Goal: Check status: Check status

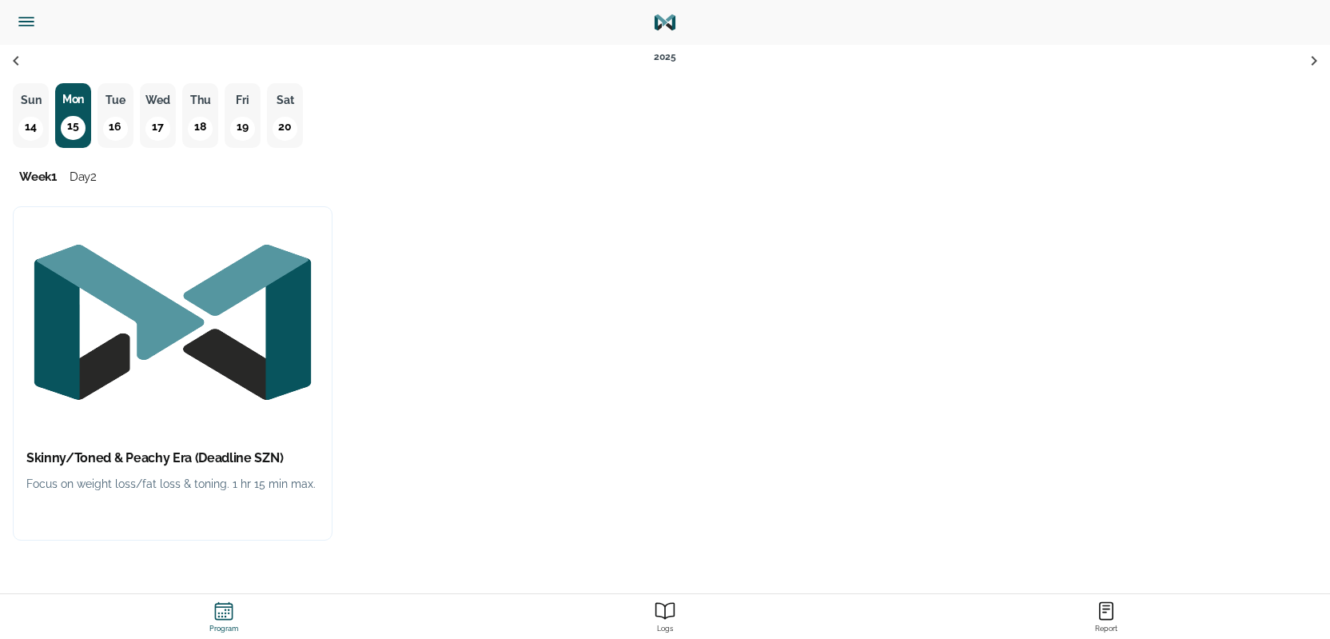
click at [174, 428] on img "button" at bounding box center [173, 322] width 318 height 230
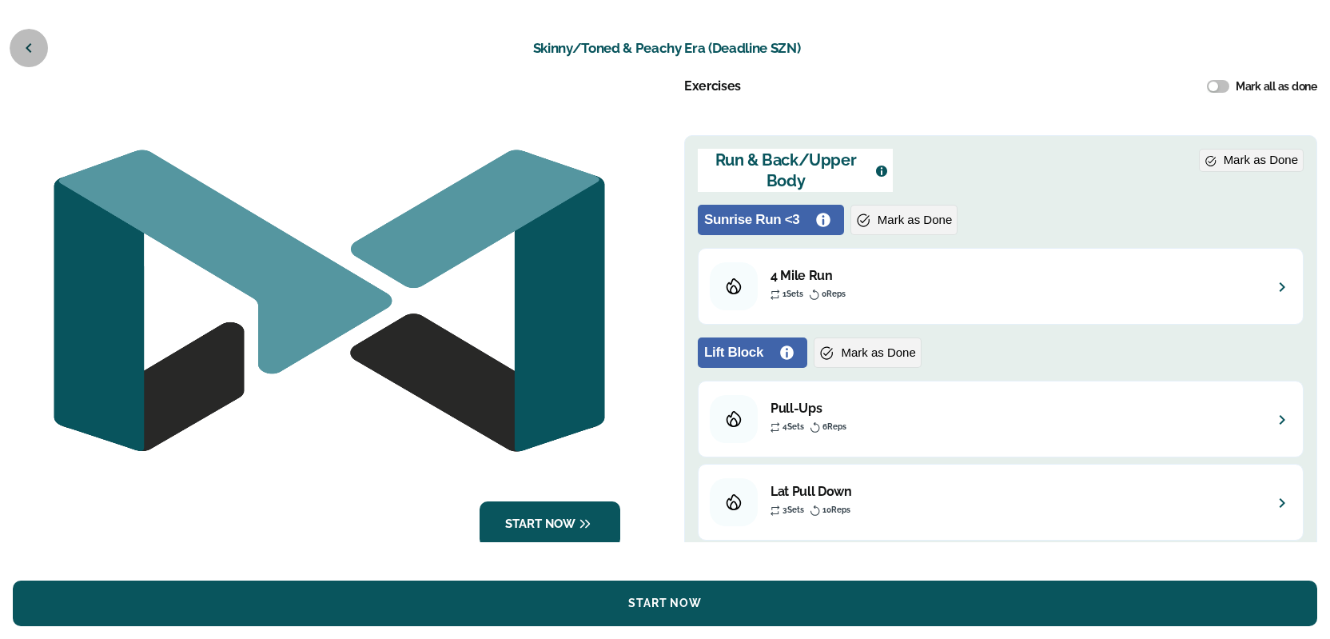
click at [21, 42] on icon "button" at bounding box center [28, 47] width 19 height 19
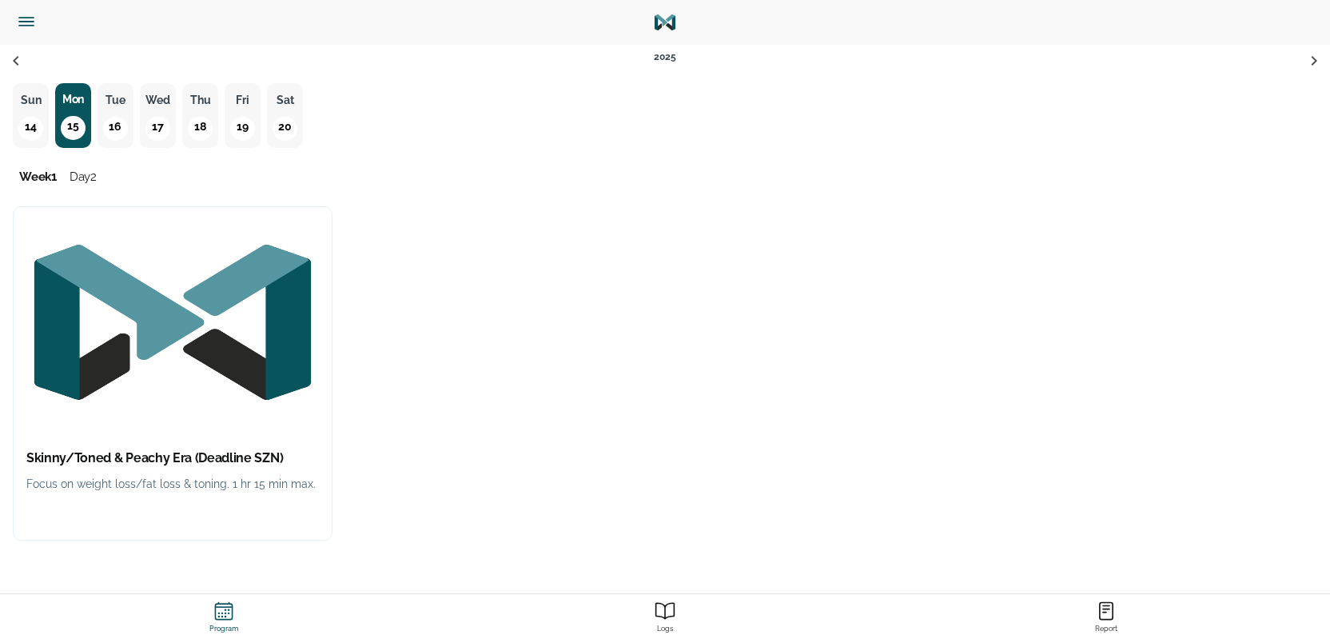
click at [25, 128] on p "14" at bounding box center [30, 129] width 24 height 24
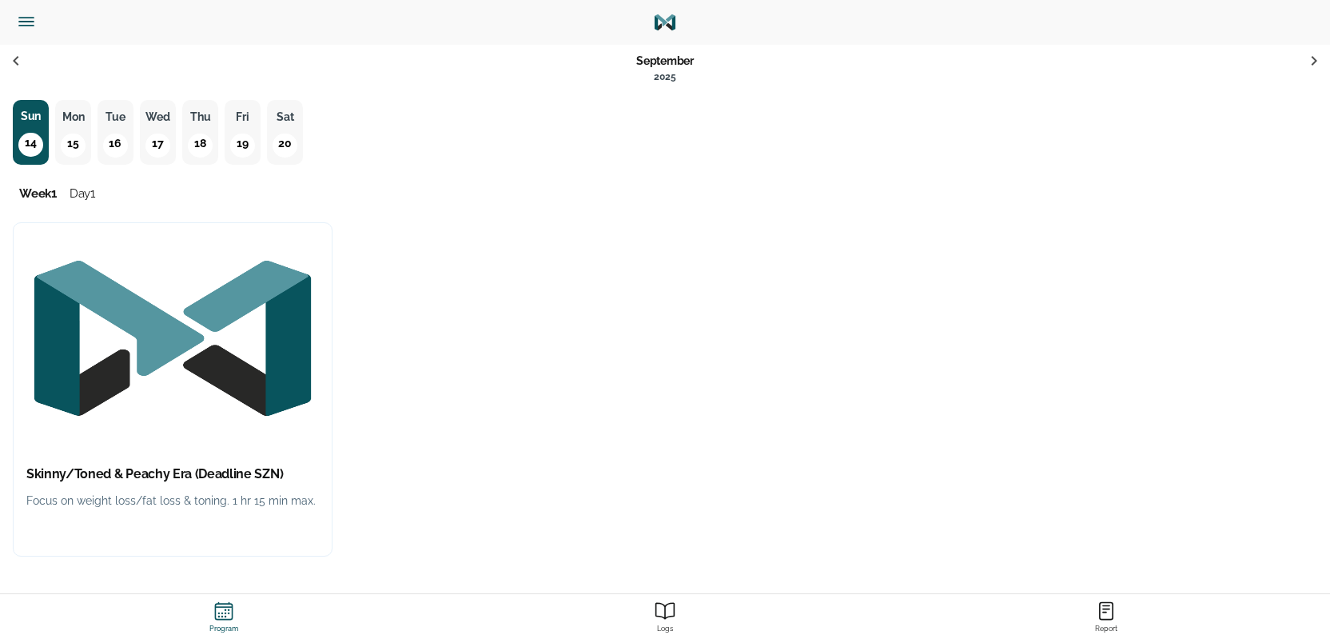
click at [165, 404] on img "button" at bounding box center [173, 338] width 318 height 230
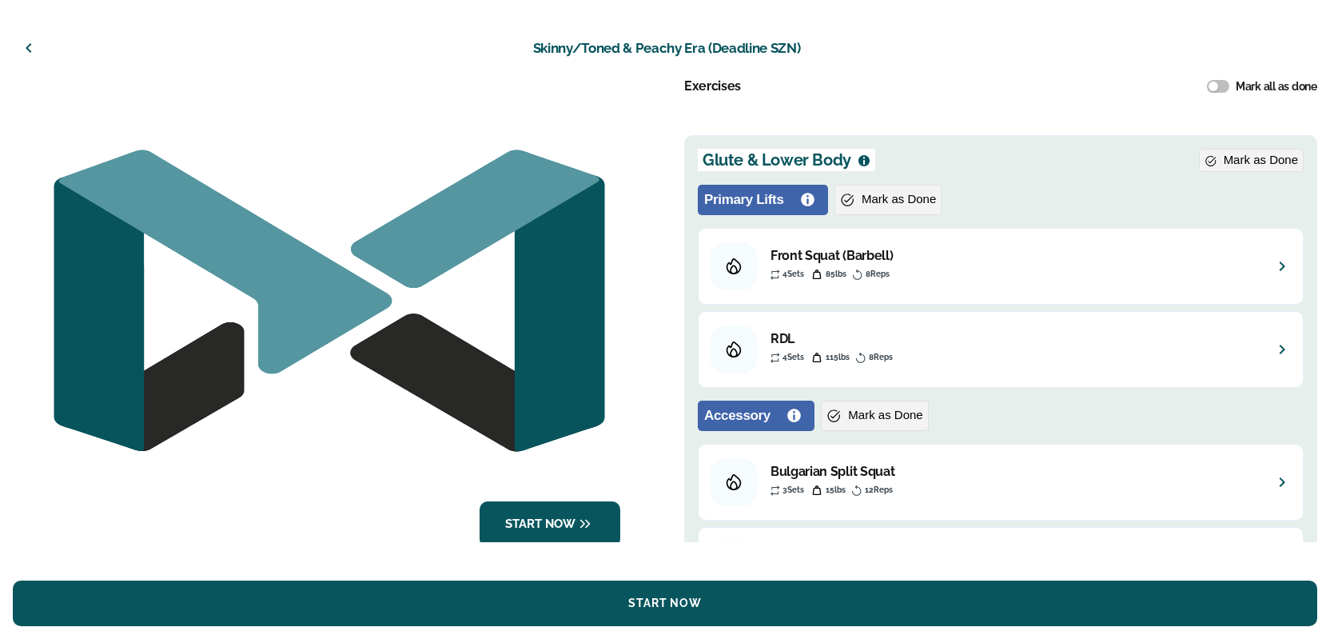
click at [26, 48] on icon "button" at bounding box center [29, 48] width 6 height 10
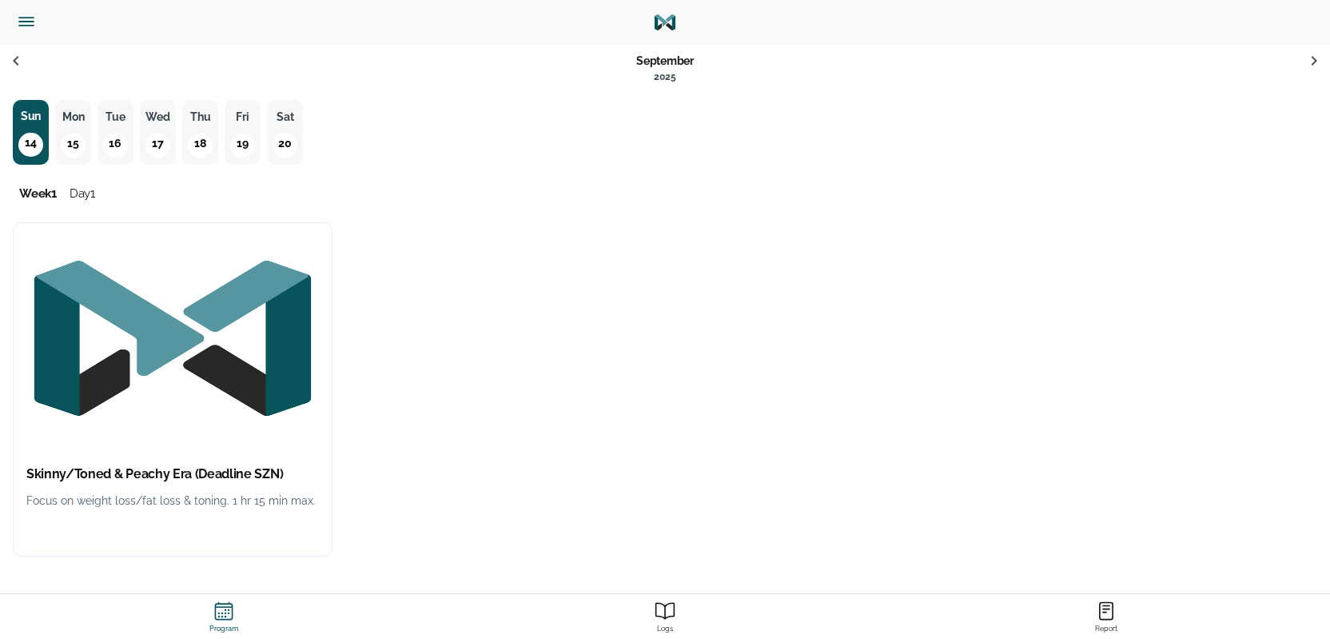
click at [82, 136] on button "Mon 15" at bounding box center [73, 132] width 36 height 65
click at [186, 375] on img "button" at bounding box center [173, 338] width 318 height 230
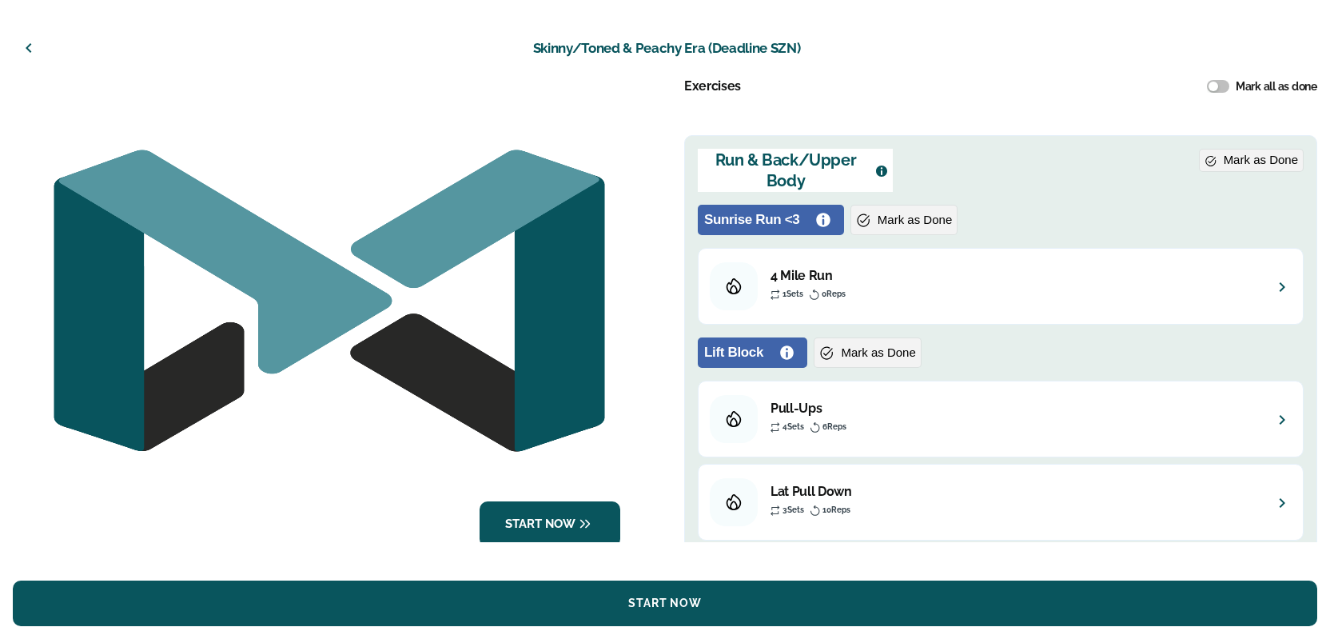
click at [37, 49] on icon "button" at bounding box center [28, 47] width 19 height 19
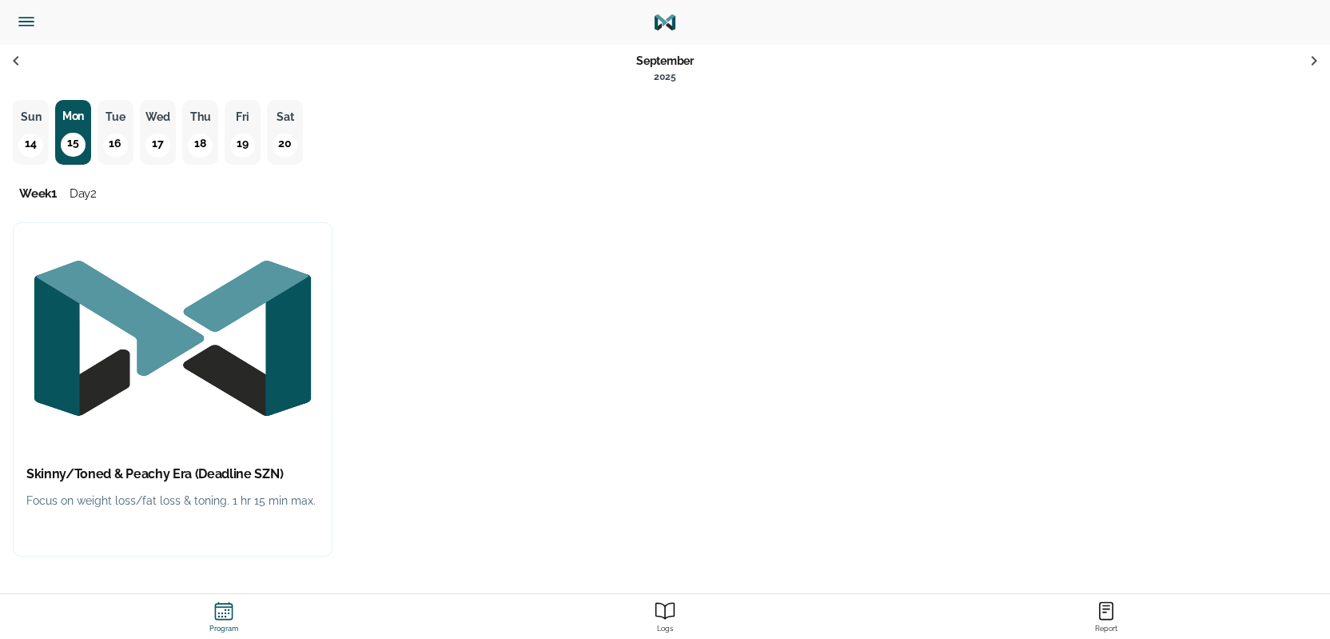
click at [111, 123] on p "Tue" at bounding box center [115, 117] width 26 height 20
click at [219, 323] on img "button" at bounding box center [173, 338] width 318 height 230
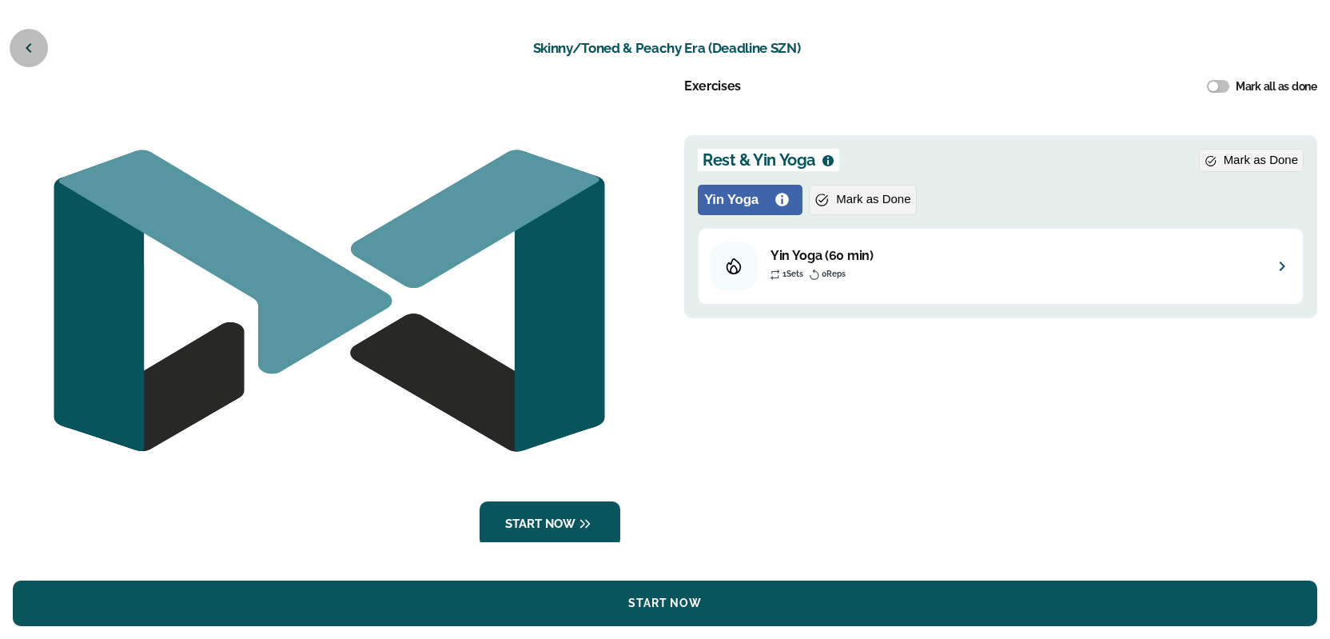
click at [26, 46] on icon "button" at bounding box center [28, 47] width 19 height 19
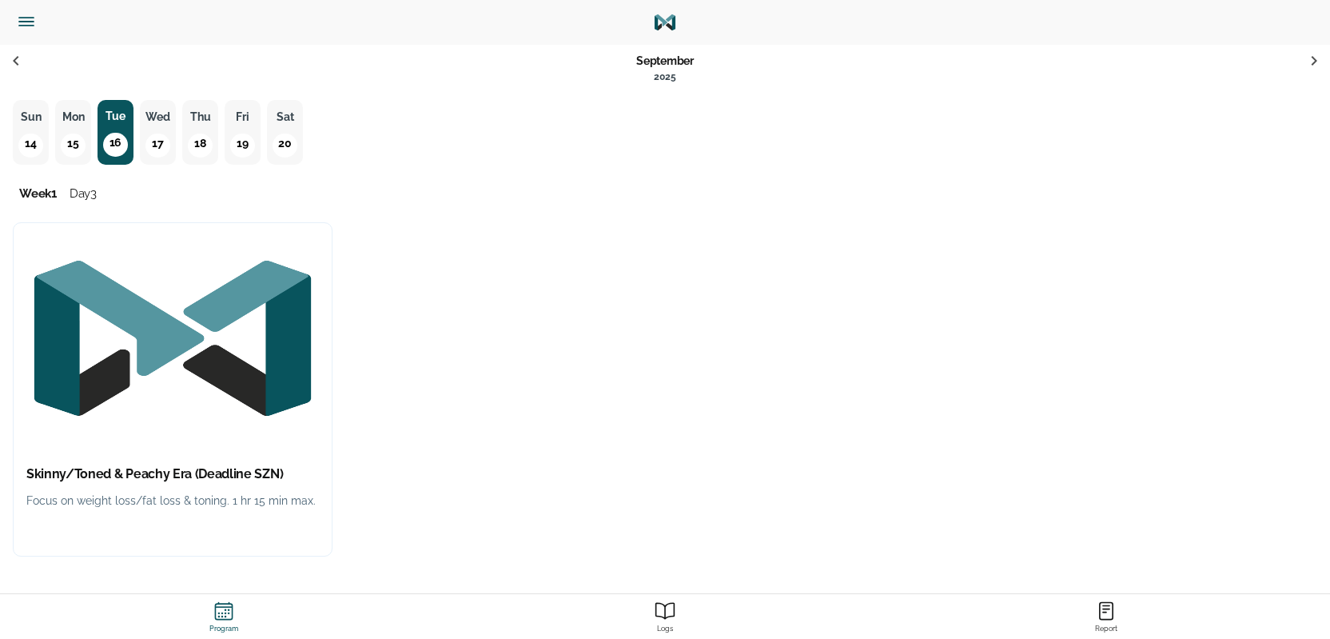
click at [145, 125] on p "Wed" at bounding box center [158, 117] width 26 height 20
click at [144, 316] on img "button" at bounding box center [173, 338] width 318 height 230
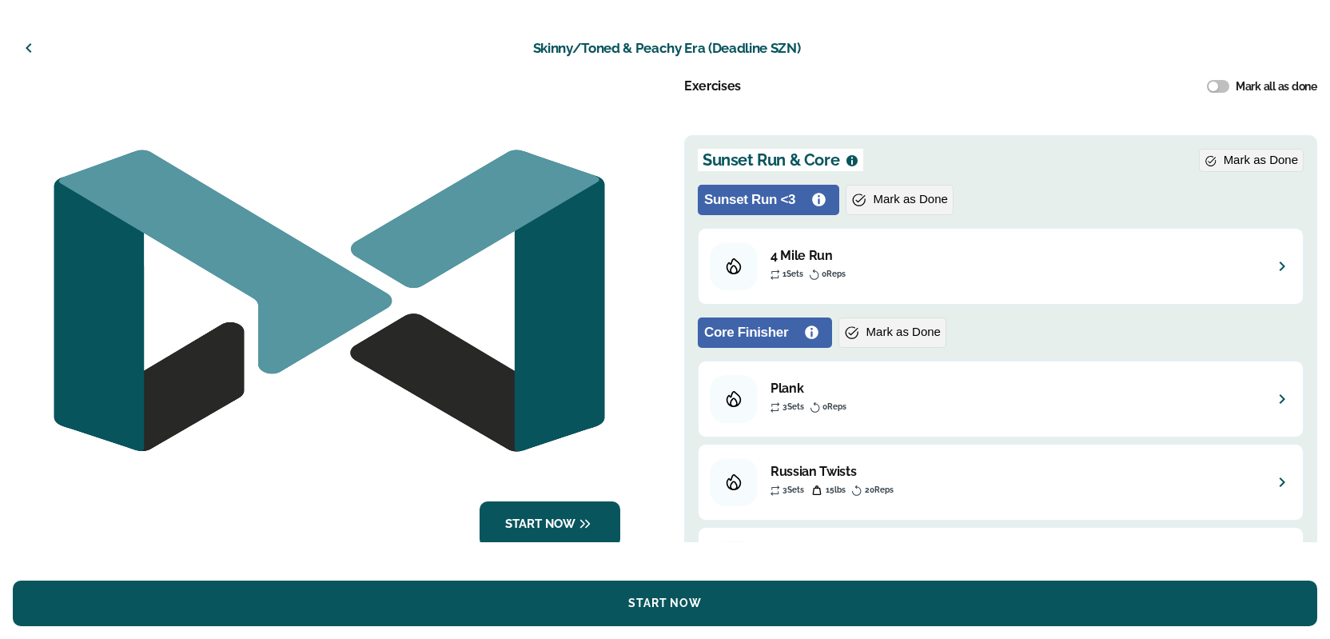
click at [26, 48] on icon "button" at bounding box center [28, 47] width 19 height 19
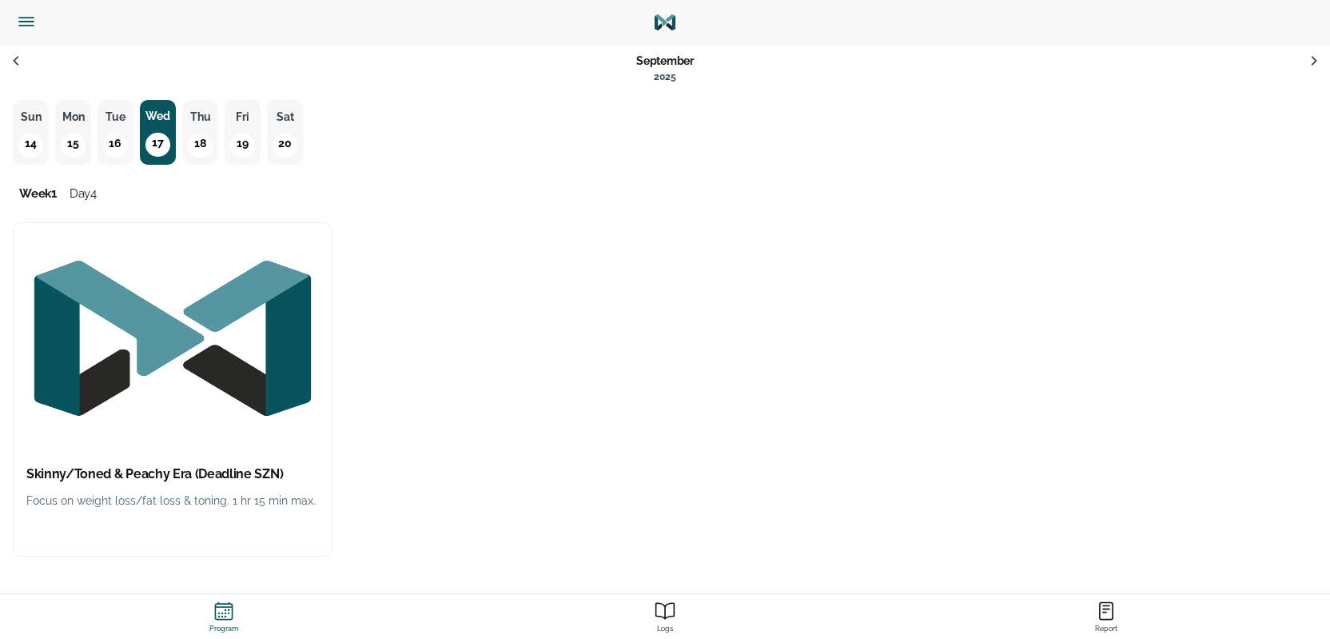
click at [199, 137] on p "18" at bounding box center [200, 145] width 24 height 24
click at [109, 412] on img "button" at bounding box center [173, 338] width 318 height 230
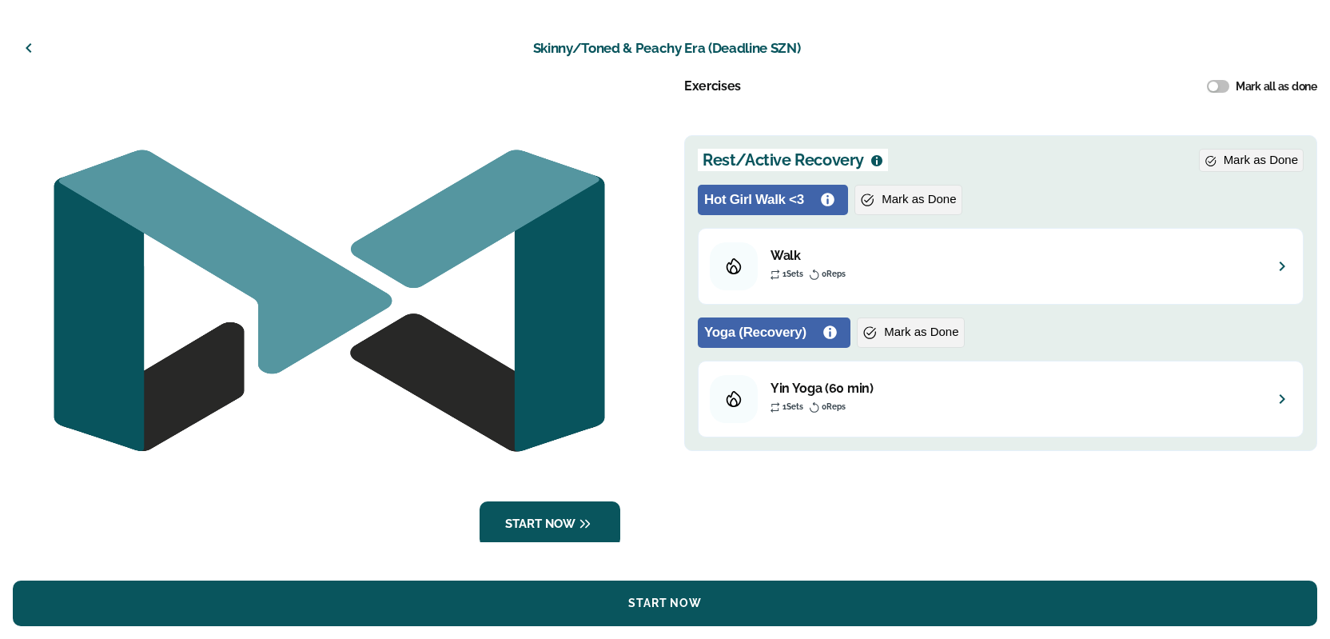
click at [29, 37] on button "button" at bounding box center [29, 48] width 38 height 38
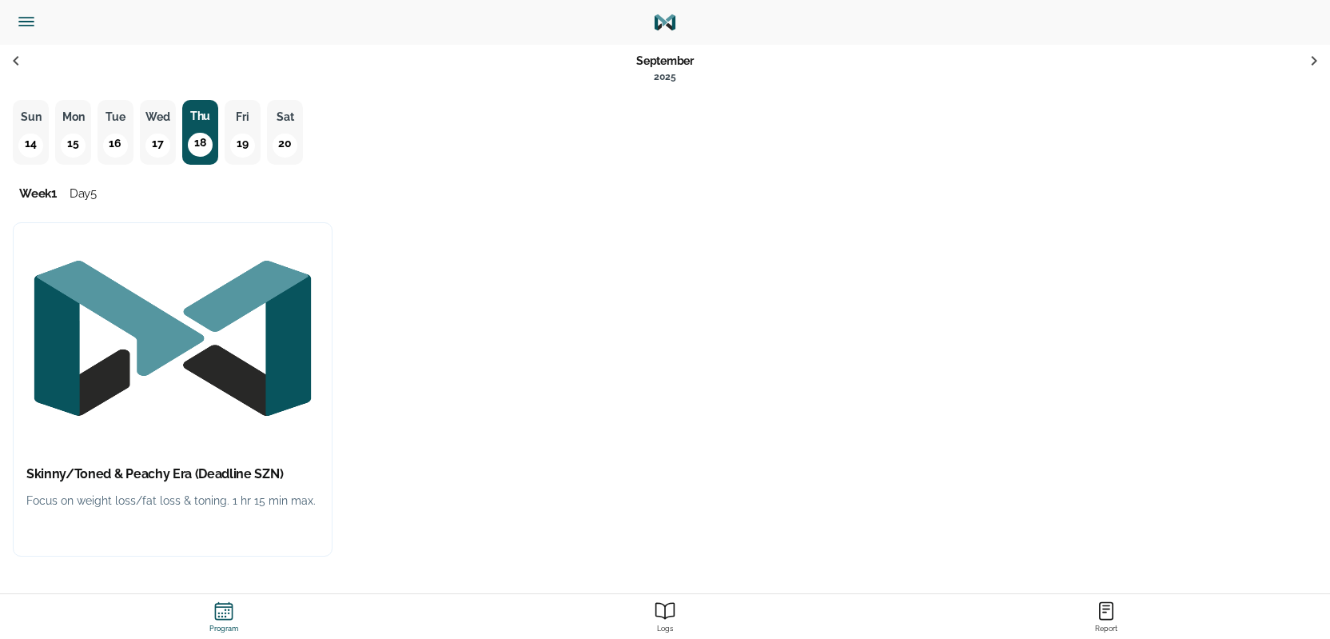
click at [245, 133] on button "Fri 19" at bounding box center [243, 132] width 36 height 65
click at [167, 268] on img "button" at bounding box center [173, 338] width 318 height 230
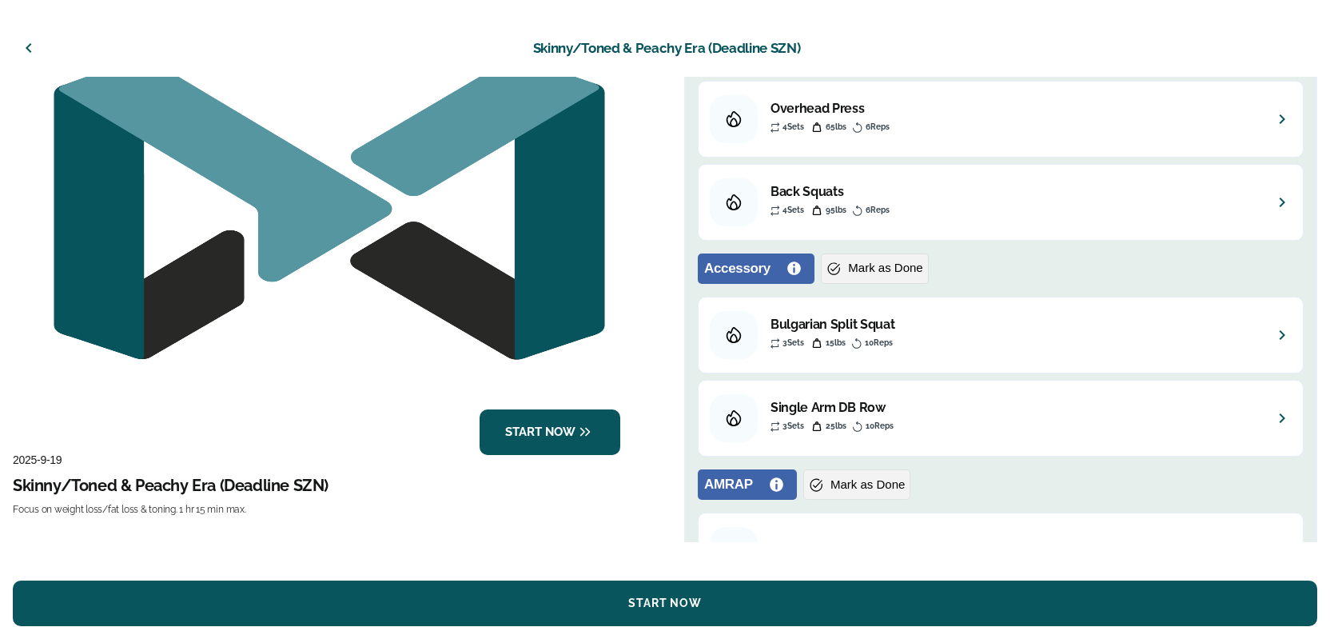
scroll to position [225, 0]
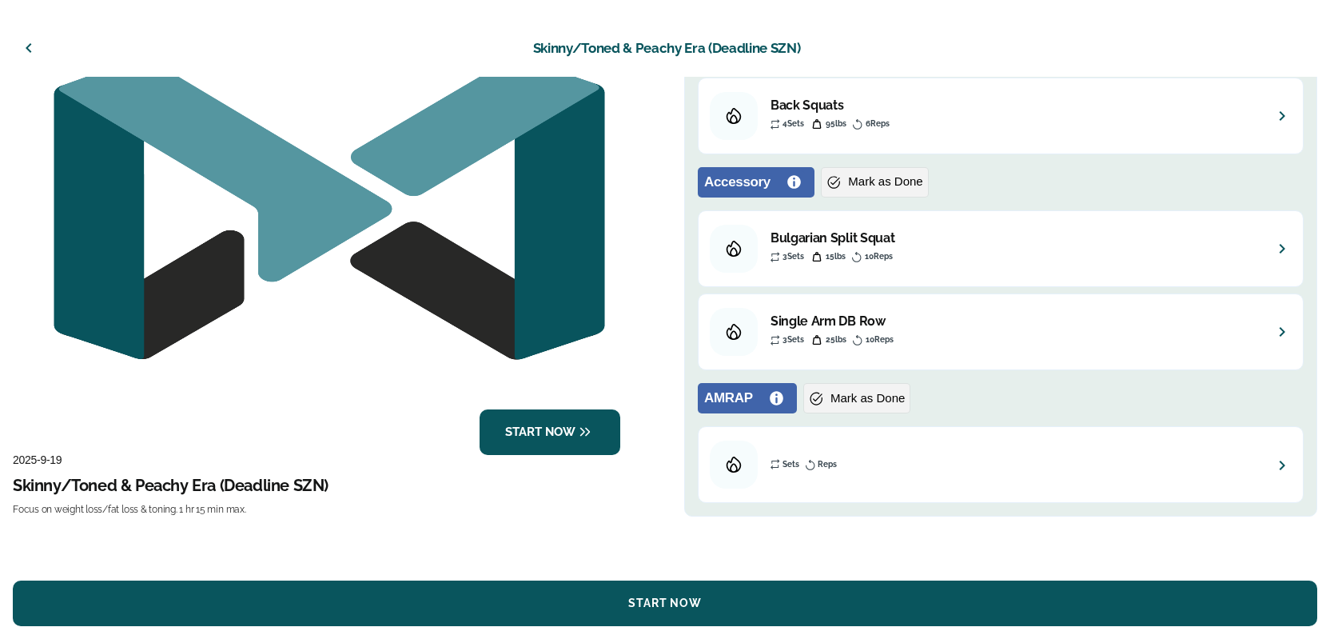
click at [741, 419] on div "[PERSON_NAME] as Done" at bounding box center [1001, 401] width 606 height 37
click at [926, 480] on button "Sets Reps" at bounding box center [1000, 465] width 591 height 50
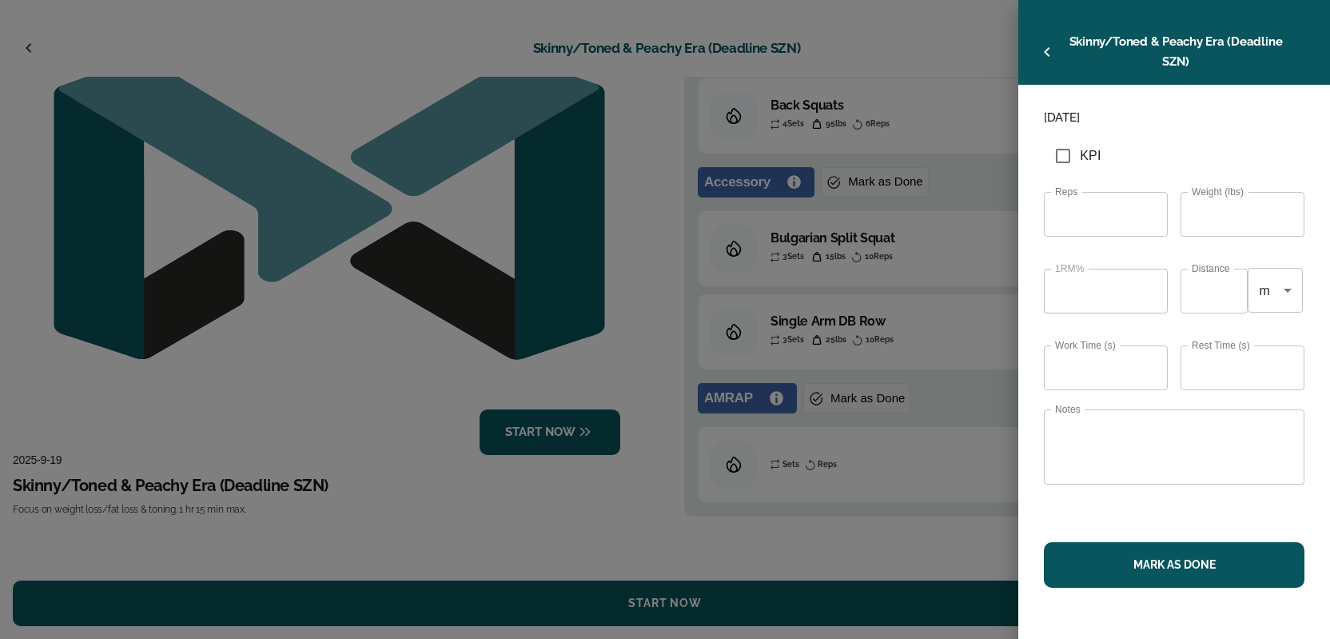
click at [1042, 41] on button "button" at bounding box center [1047, 52] width 38 height 38
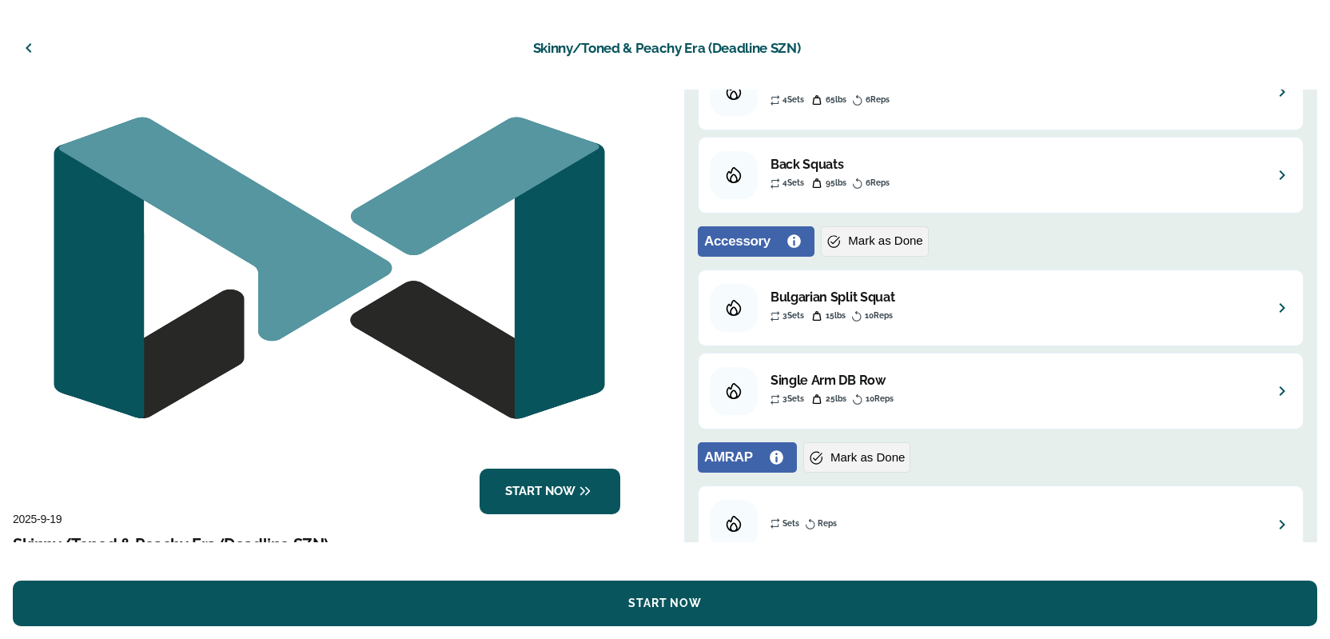
scroll to position [0, 0]
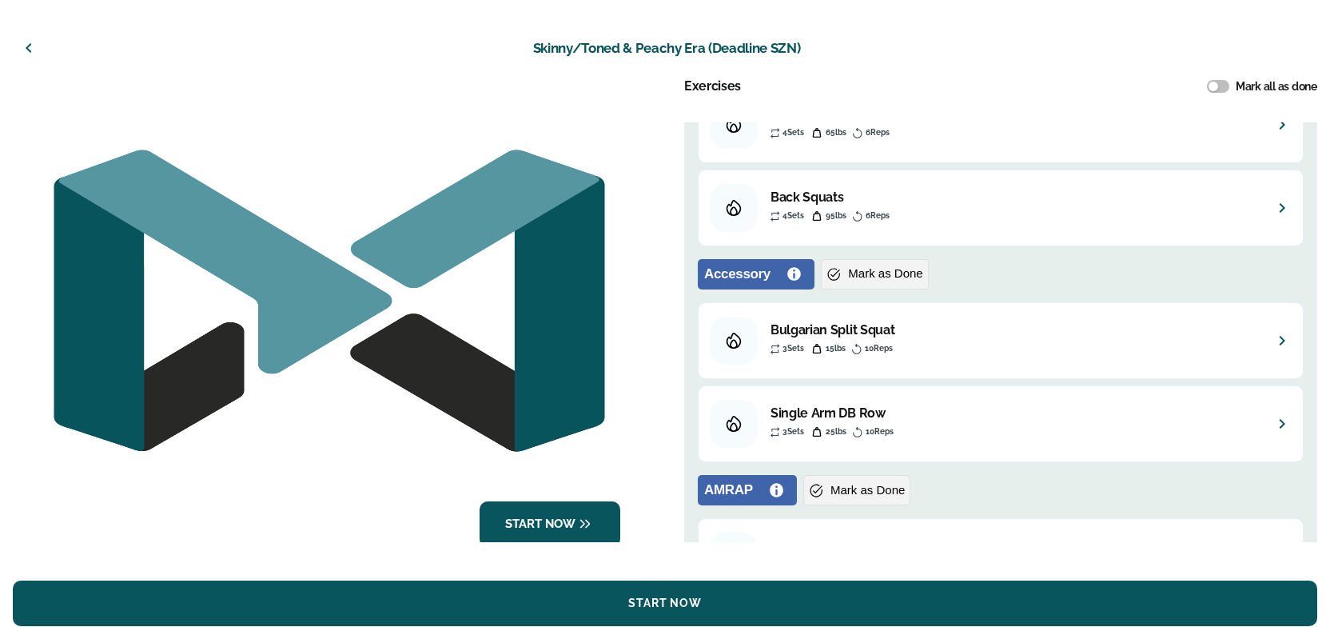
click at [34, 52] on icon "button" at bounding box center [28, 47] width 19 height 19
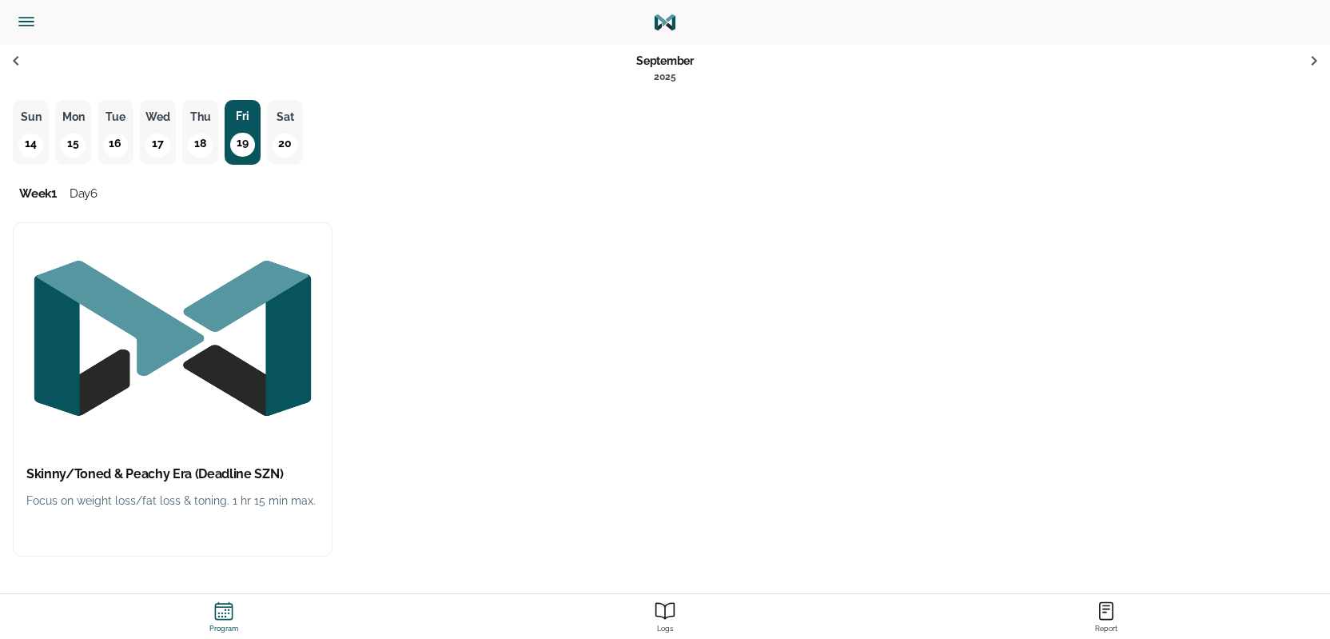
click at [280, 139] on p "20" at bounding box center [285, 145] width 24 height 24
click at [287, 390] on img "button" at bounding box center [173, 338] width 318 height 230
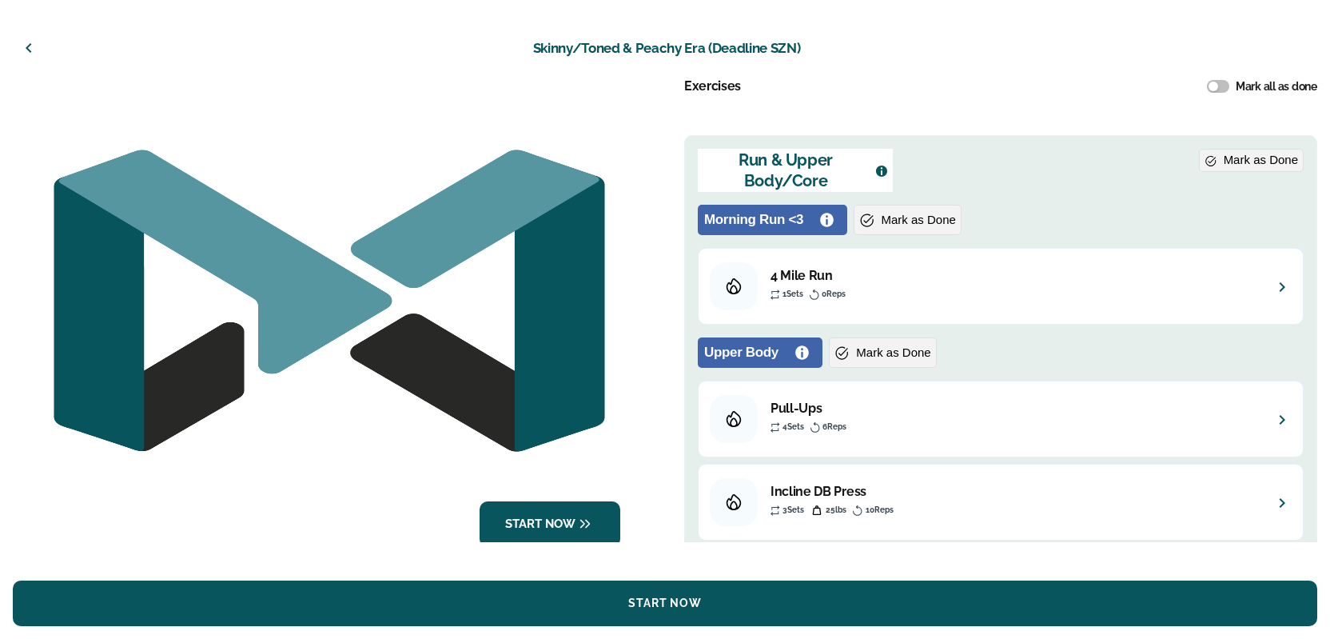
click at [34, 48] on icon "button" at bounding box center [28, 47] width 19 height 19
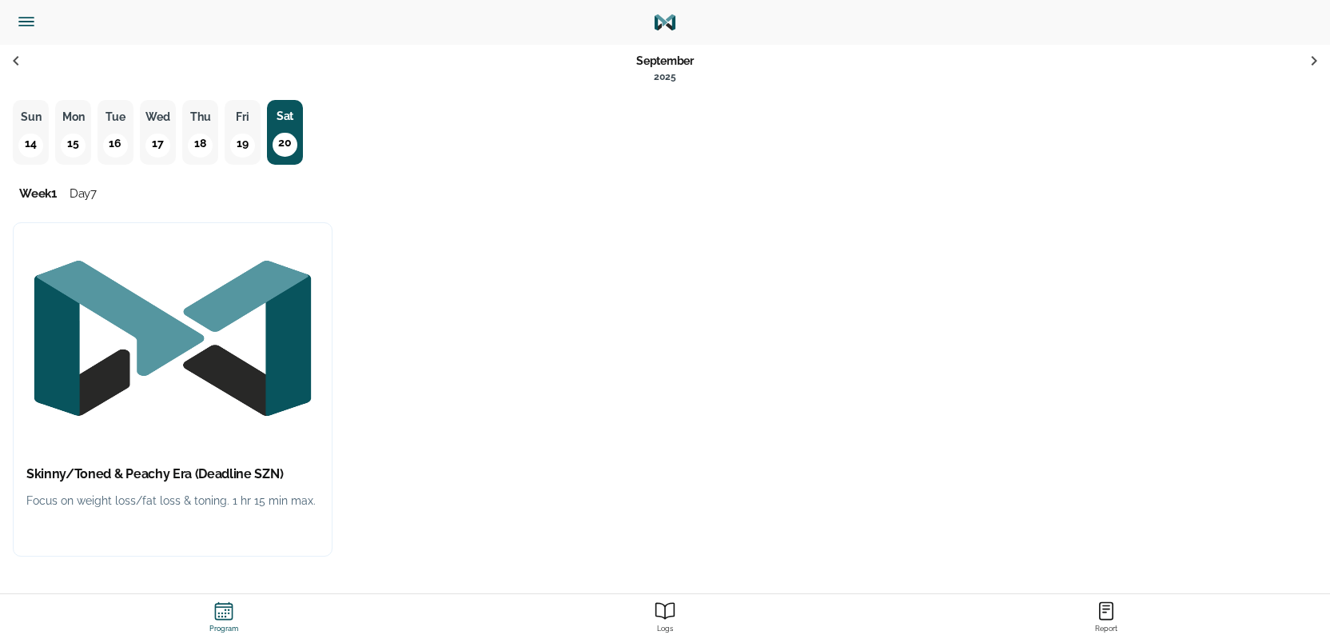
click at [85, 141] on p "15" at bounding box center [73, 145] width 24 height 24
click at [257, 404] on img "button" at bounding box center [173, 338] width 318 height 230
